Goal: Task Accomplishment & Management: Manage account settings

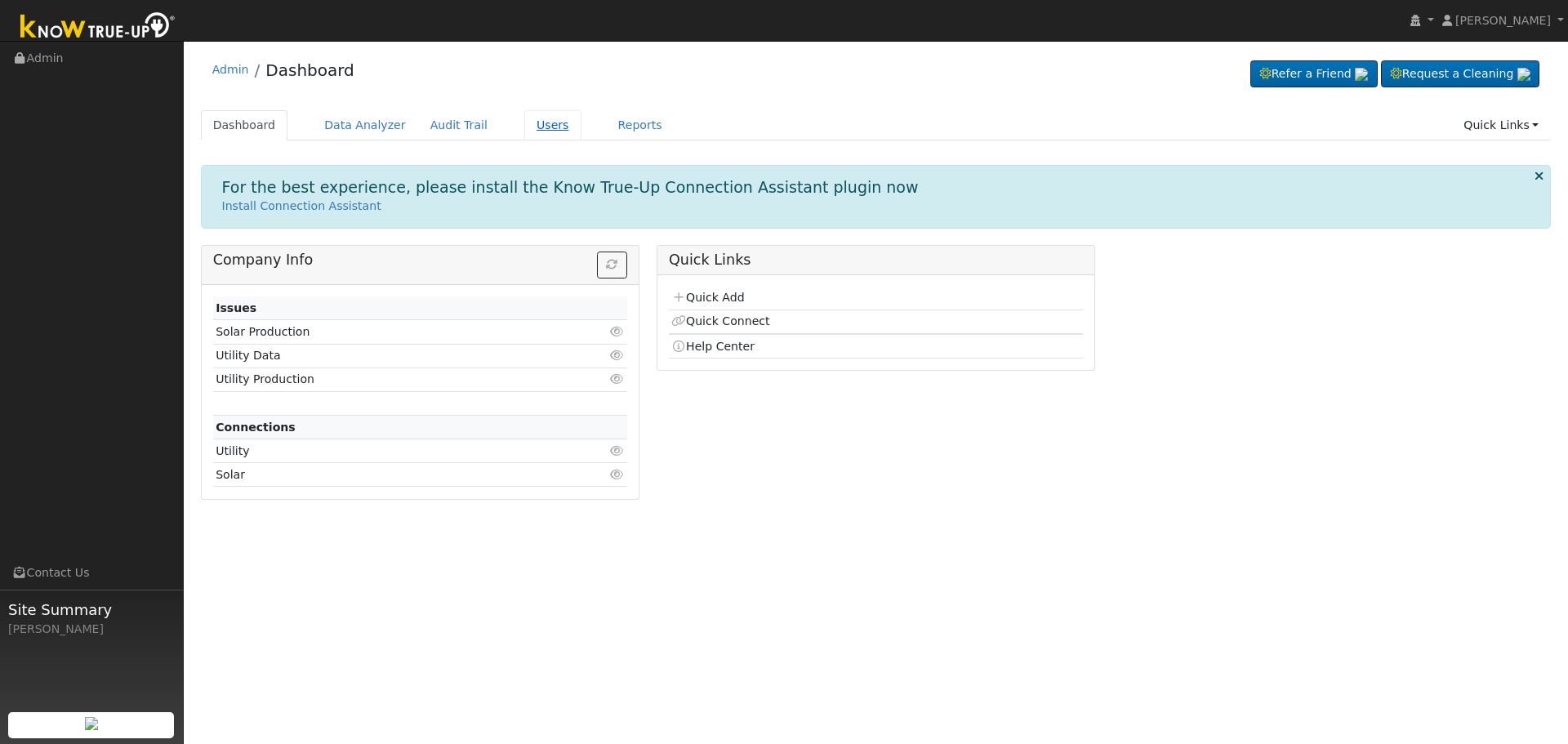
click at [532, 127] on link "Users" at bounding box center [553, 125] width 57 height 30
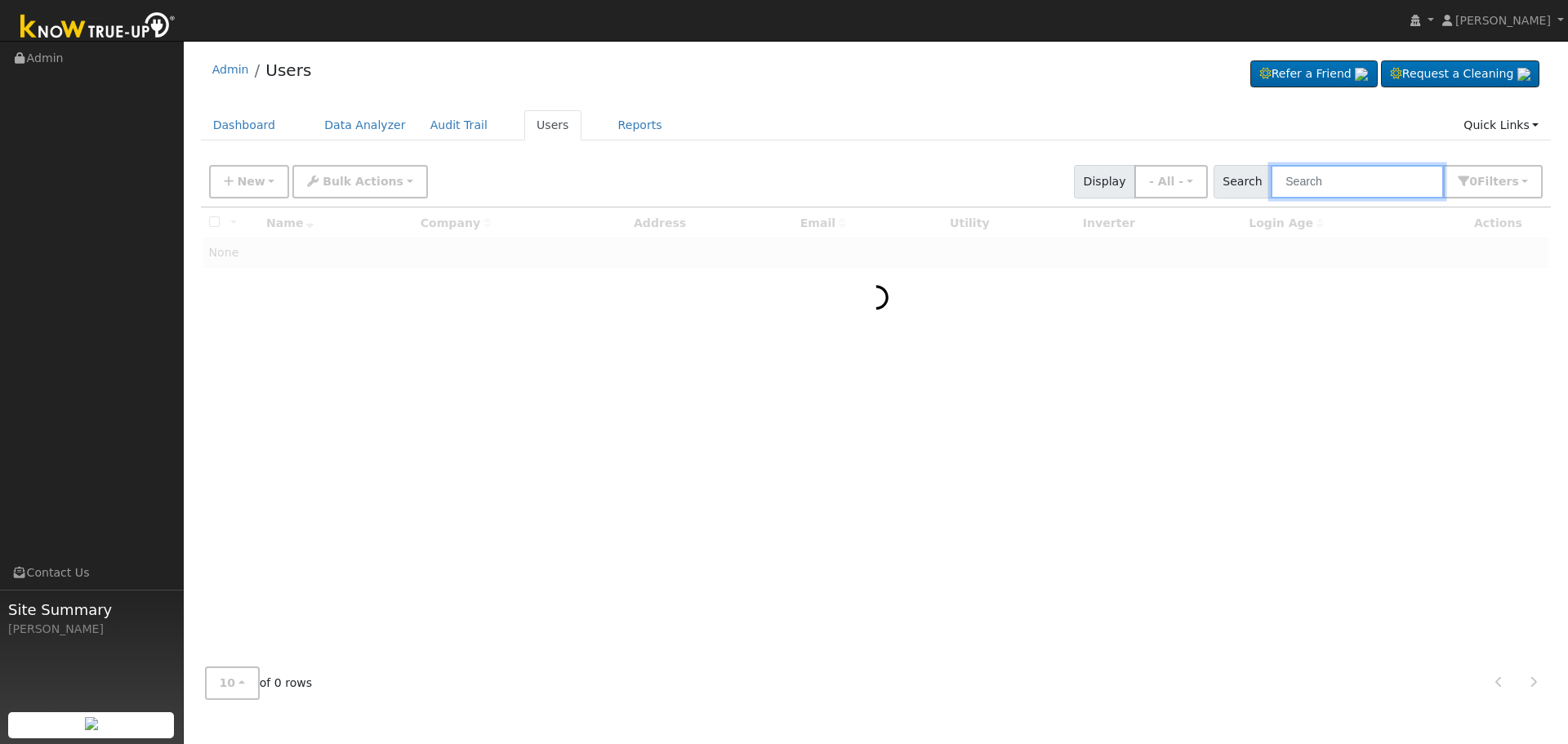
click at [1383, 184] on input "text" at bounding box center [1357, 182] width 173 height 34
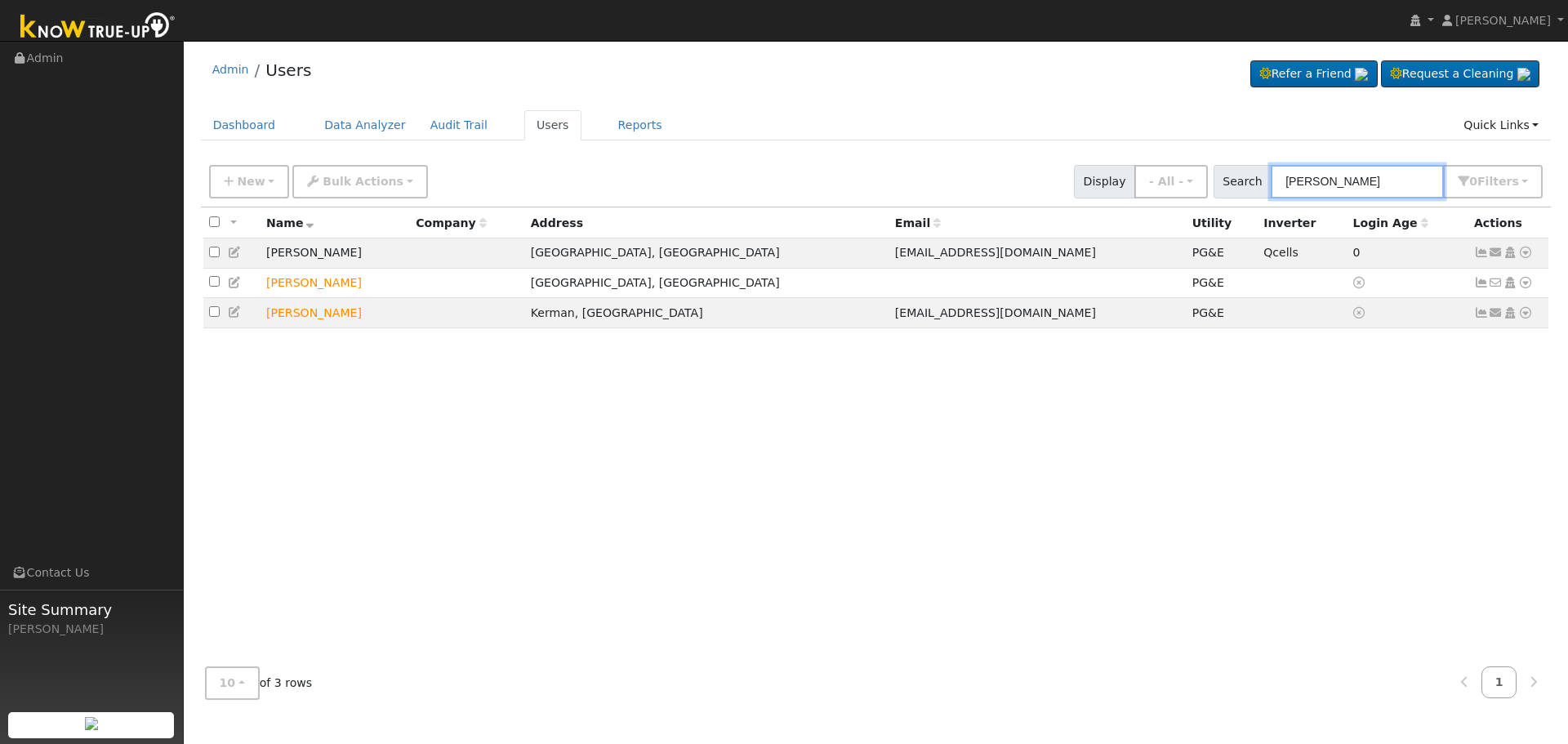
type input "Ezequiel"
click at [931, 164] on div "New Add User Quick Add Quick Connect Quick Convert Lead Bulk Actions Send Email…" at bounding box center [875, 178] width 1340 height 39
click at [901, 163] on div "New Add User Quick Add Quick Connect Quick Convert Lead Bulk Actions Send Email…" at bounding box center [875, 178] width 1340 height 39
click at [1348, 178] on input "Ezequiel" at bounding box center [1357, 182] width 173 height 34
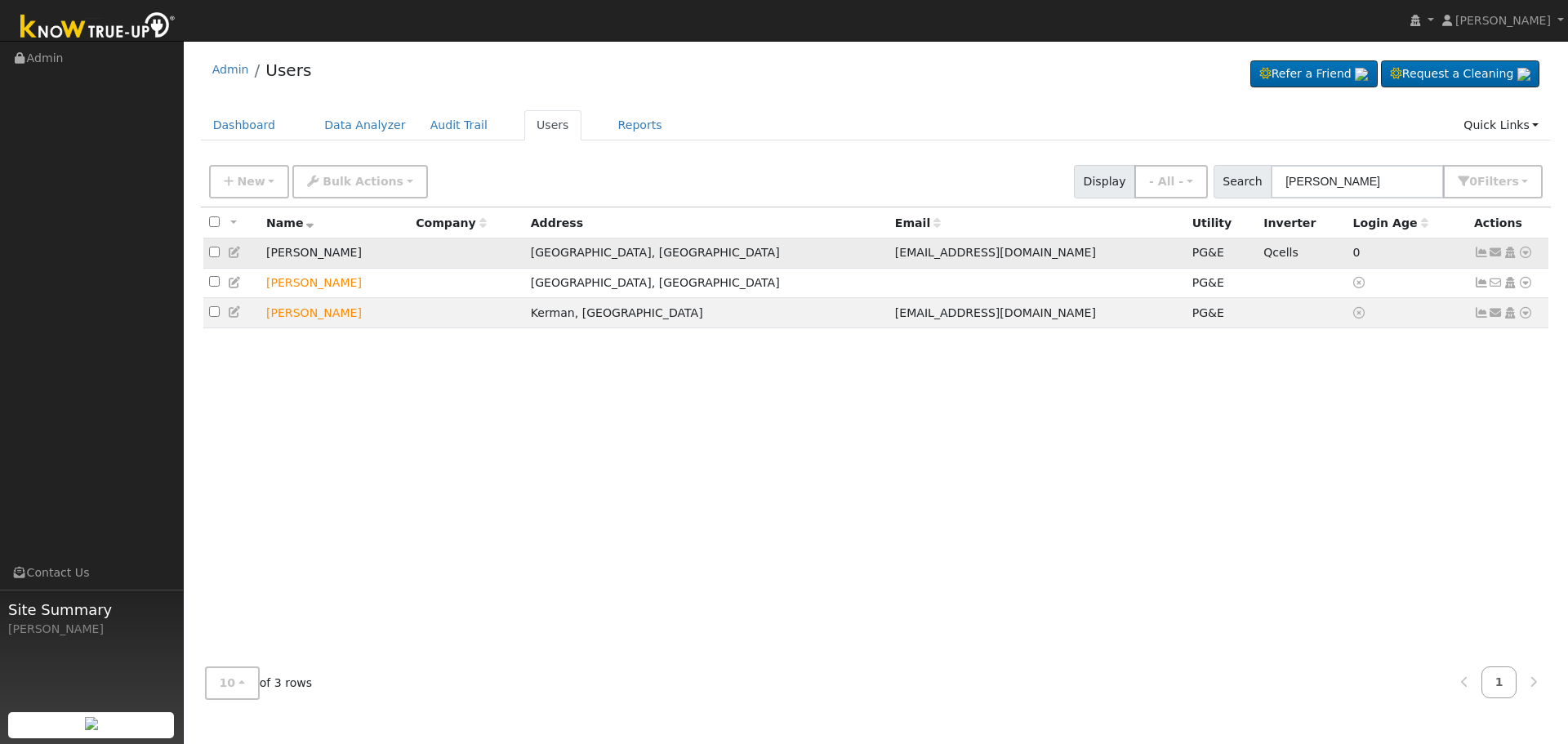
click at [1485, 257] on icon at bounding box center [1481, 252] width 15 height 12
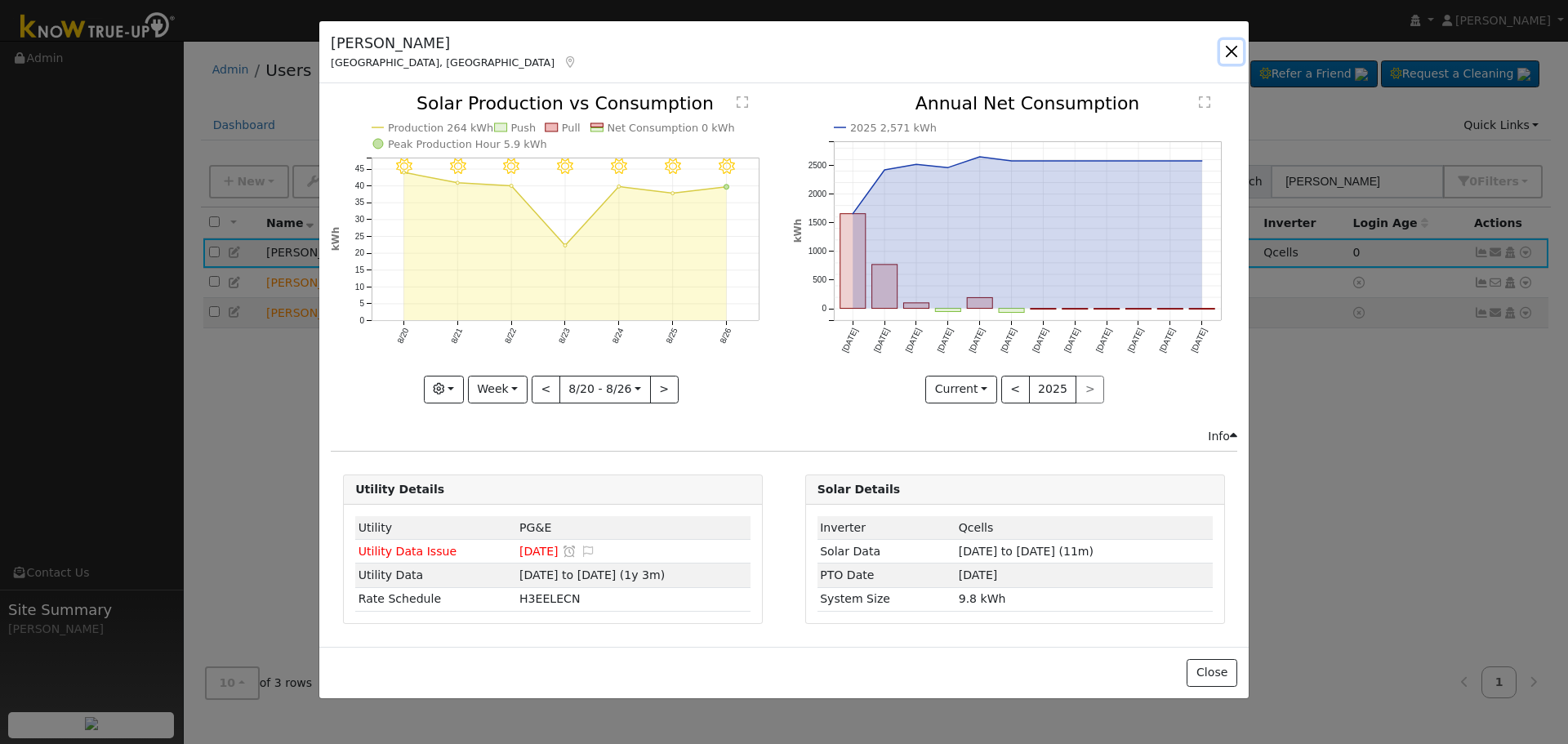
click at [1237, 46] on button "button" at bounding box center [1231, 51] width 23 height 23
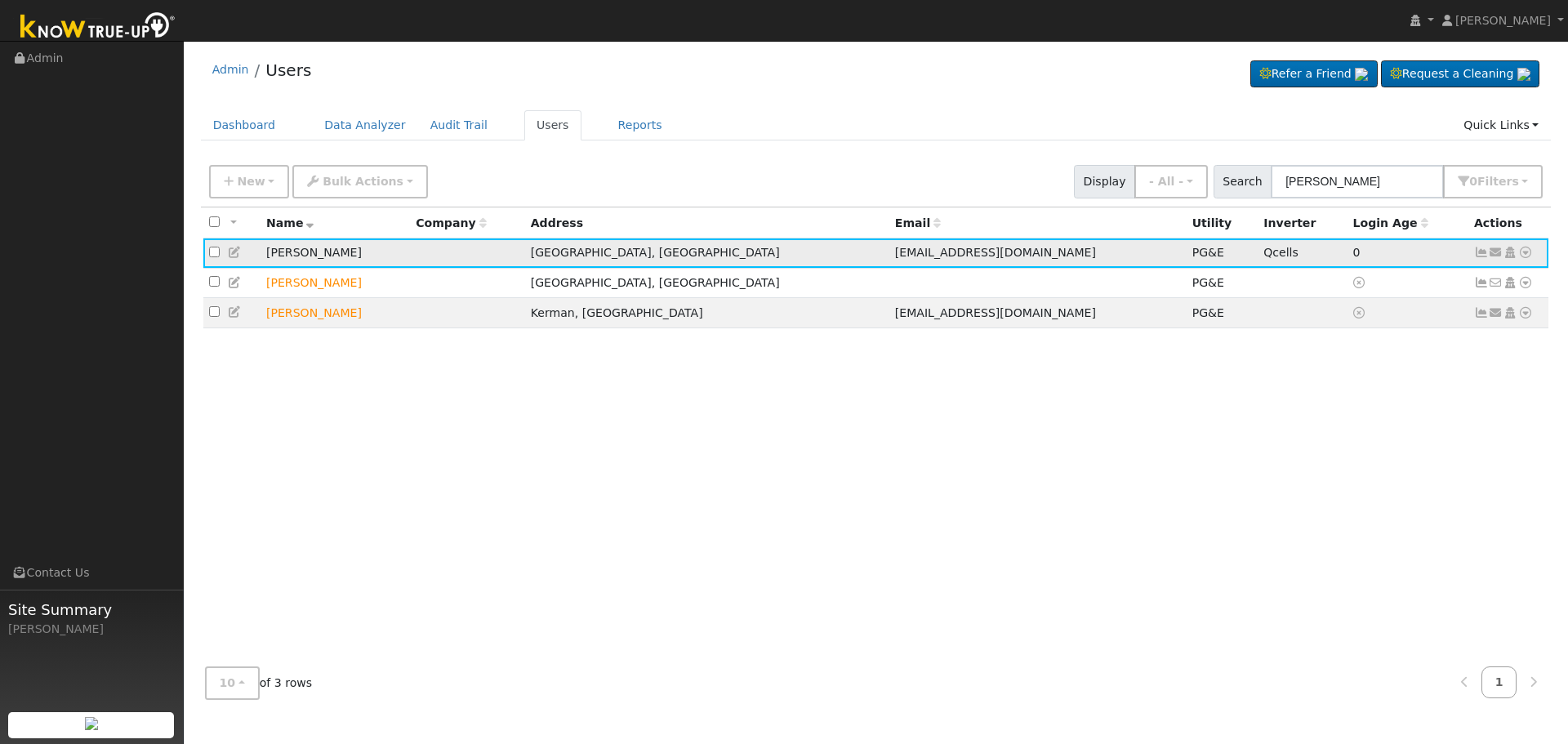
click at [1524, 256] on icon at bounding box center [1525, 252] width 15 height 12
click at [919, 478] on div "All None All on page None on page Name Company Address Email Utility Inverter L…" at bounding box center [875, 431] width 1350 height 447
click at [229, 256] on icon at bounding box center [235, 252] width 15 height 12
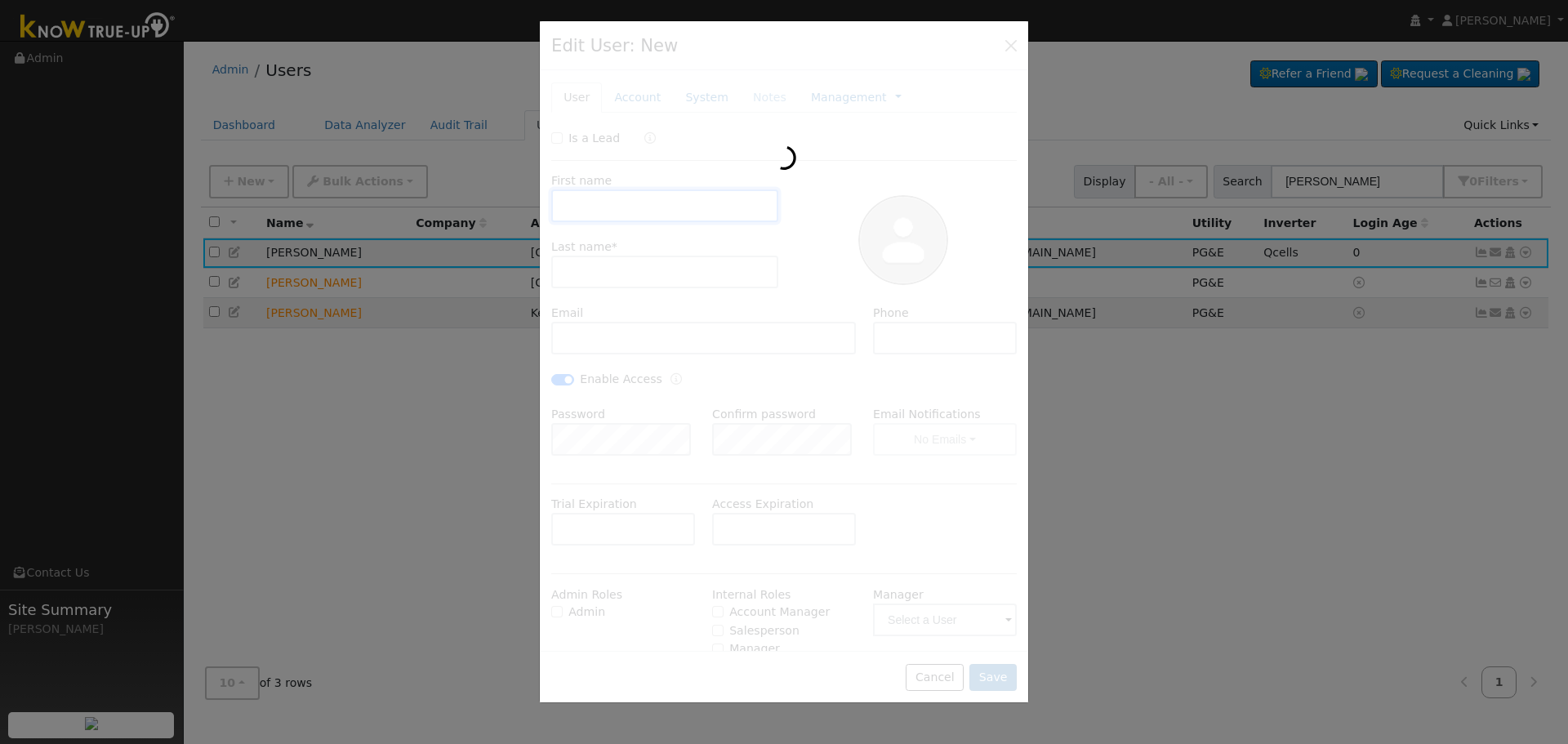
type input "10/07/2029"
type input "Ezequiel"
type input "Lopez"
type input "matildelpz@yahoo.com"
type input "559-287-8986"
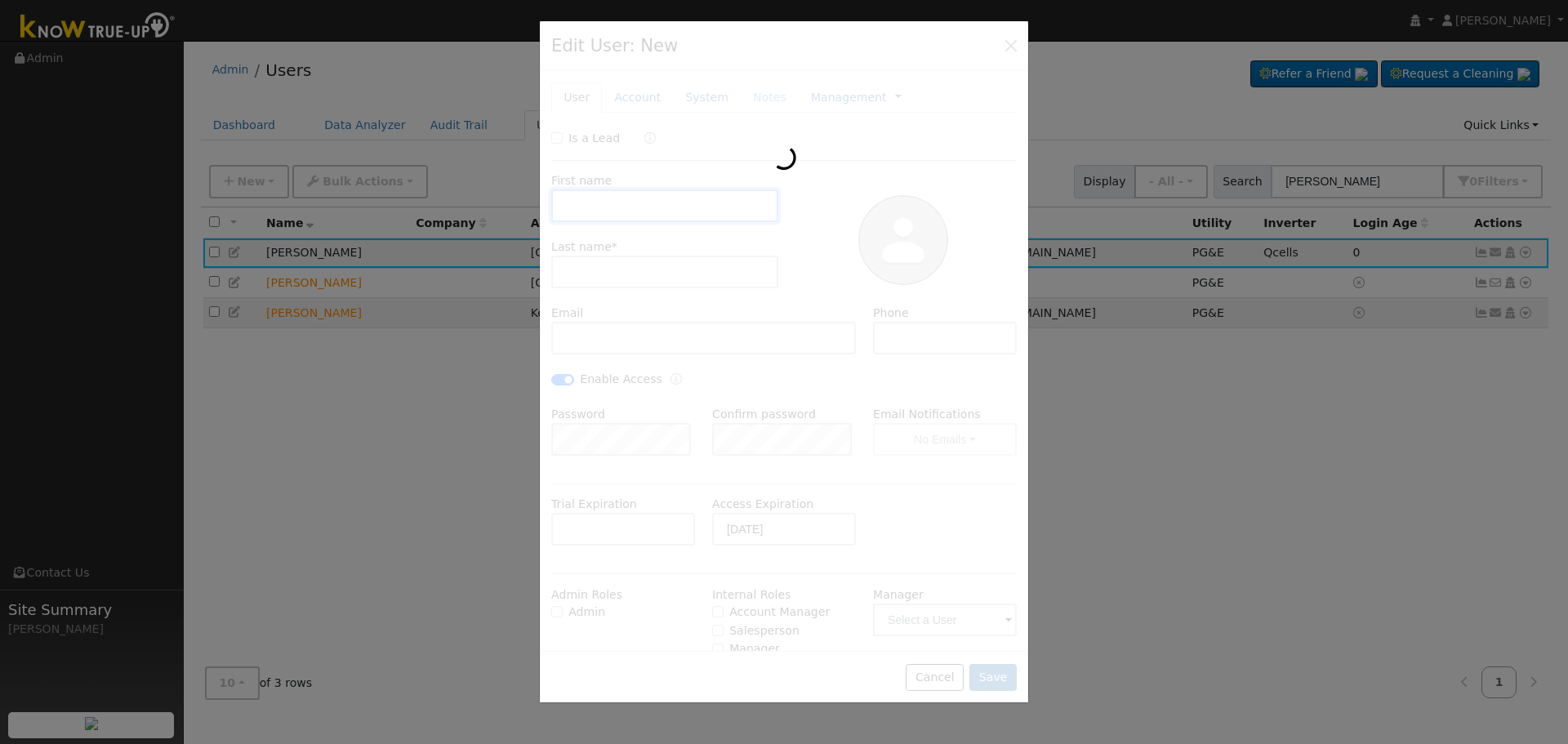
checkbox input "true"
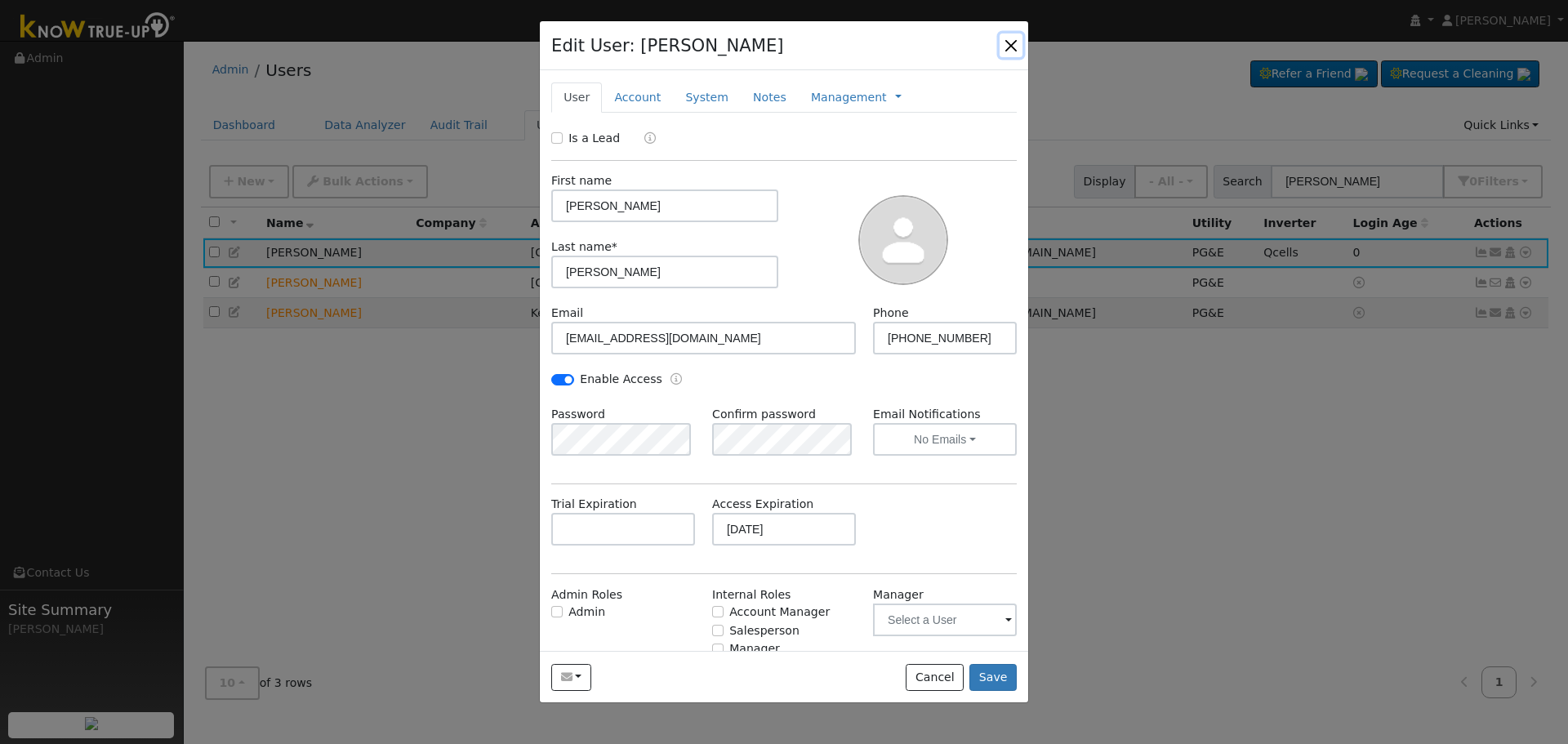
click at [1013, 42] on button "button" at bounding box center [1011, 45] width 23 height 23
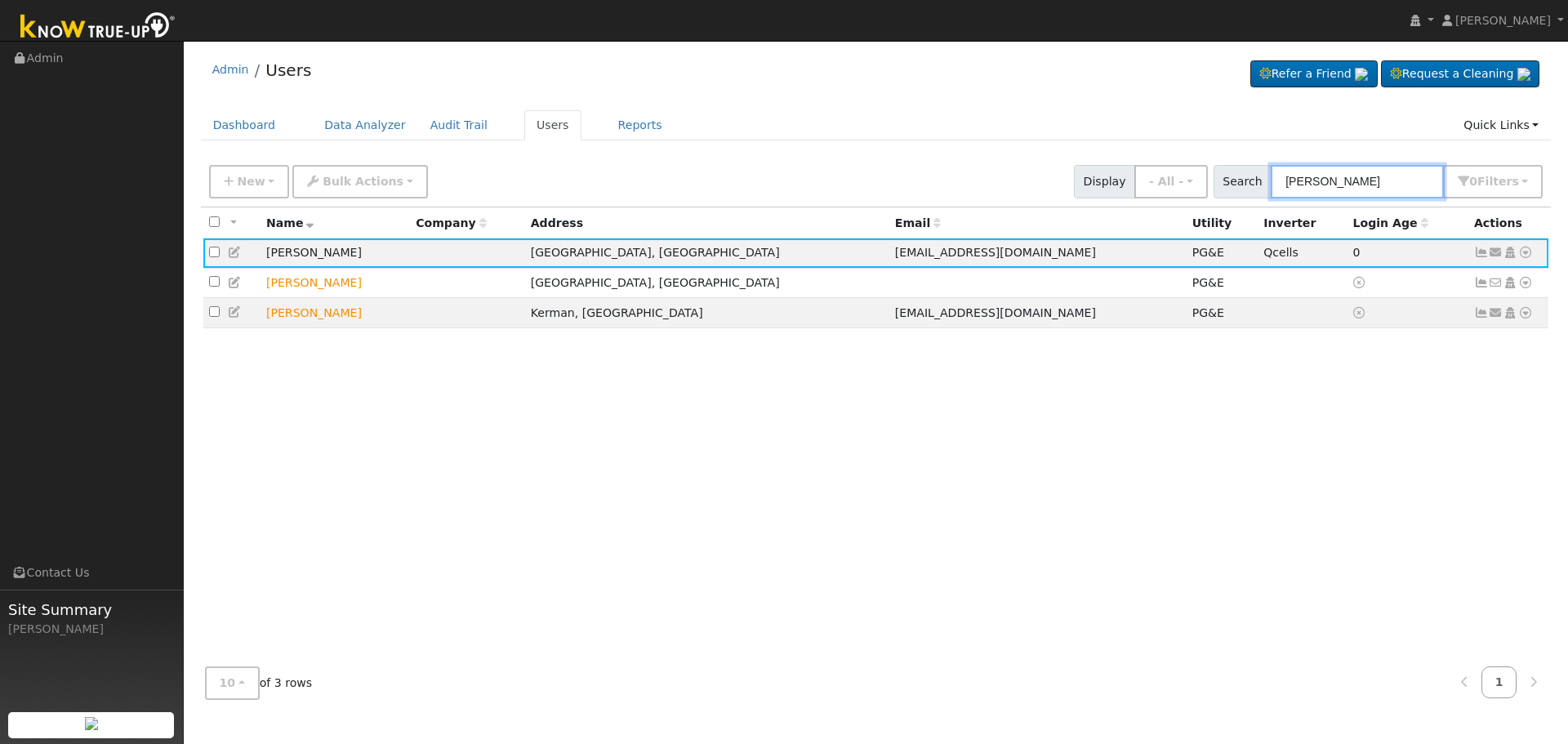
drag, startPoint x: 1389, startPoint y: 181, endPoint x: 1010, endPoint y: 176, distance: 379.0
click at [1017, 175] on div "New Add User Quick Add Quick Connect Quick Convert Lead Bulk Actions Send Email…" at bounding box center [875, 178] width 1340 height 39
